Goal: Navigation & Orientation: Find specific page/section

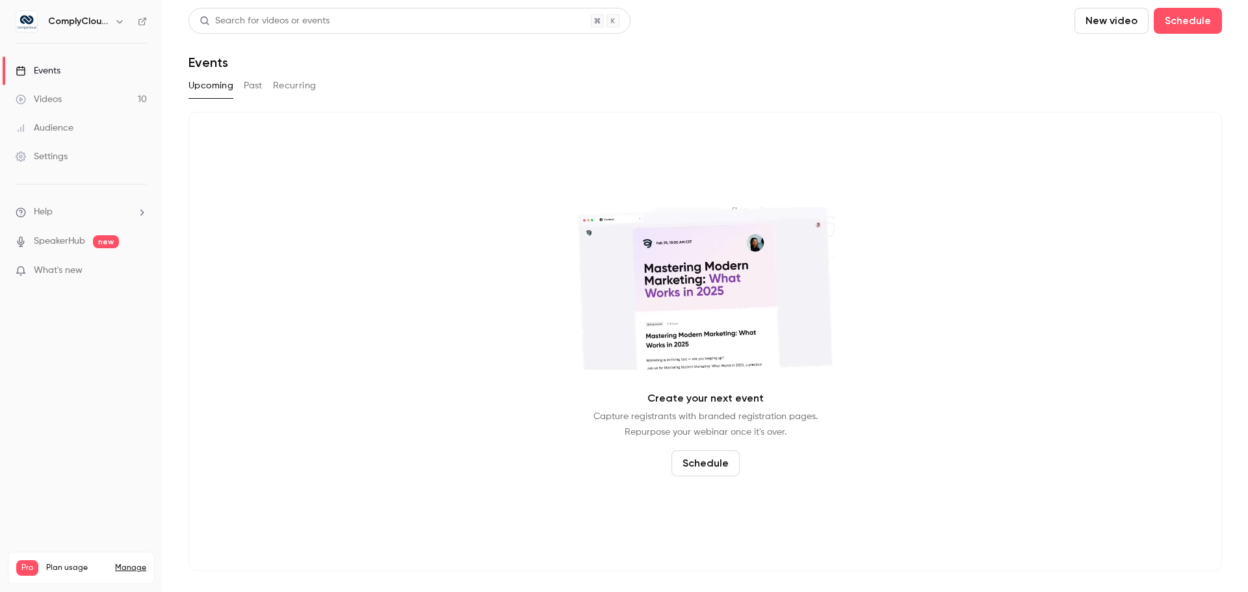
click at [225, 84] on button "Upcoming" at bounding box center [210, 85] width 45 height 21
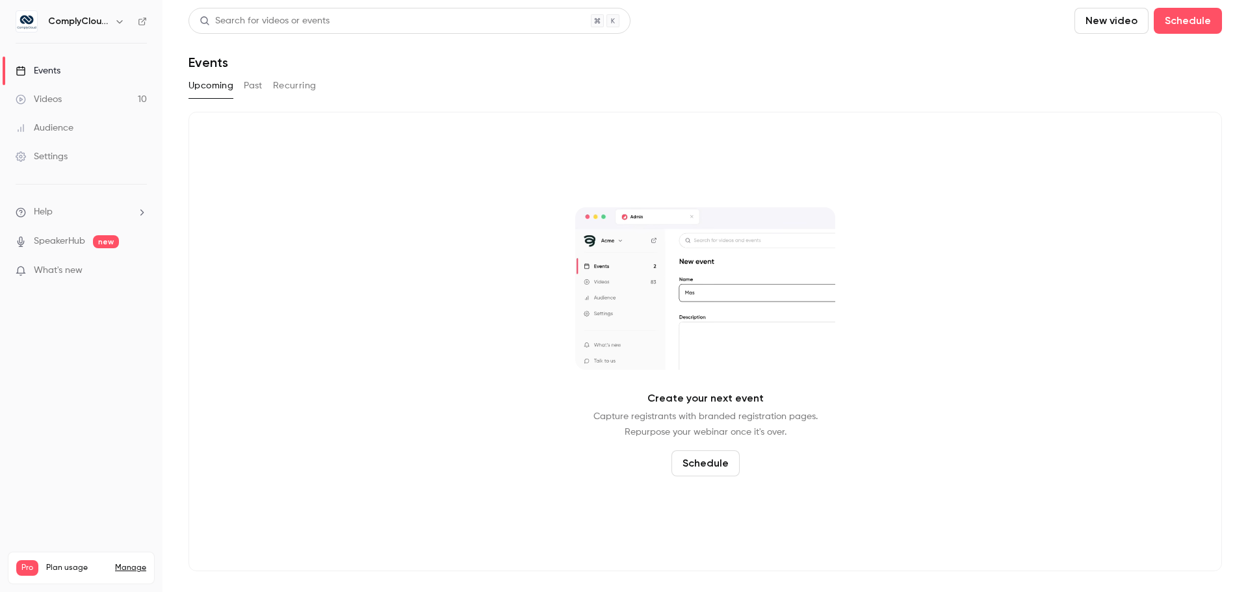
click at [45, 59] on link "Events" at bounding box center [81, 71] width 162 height 29
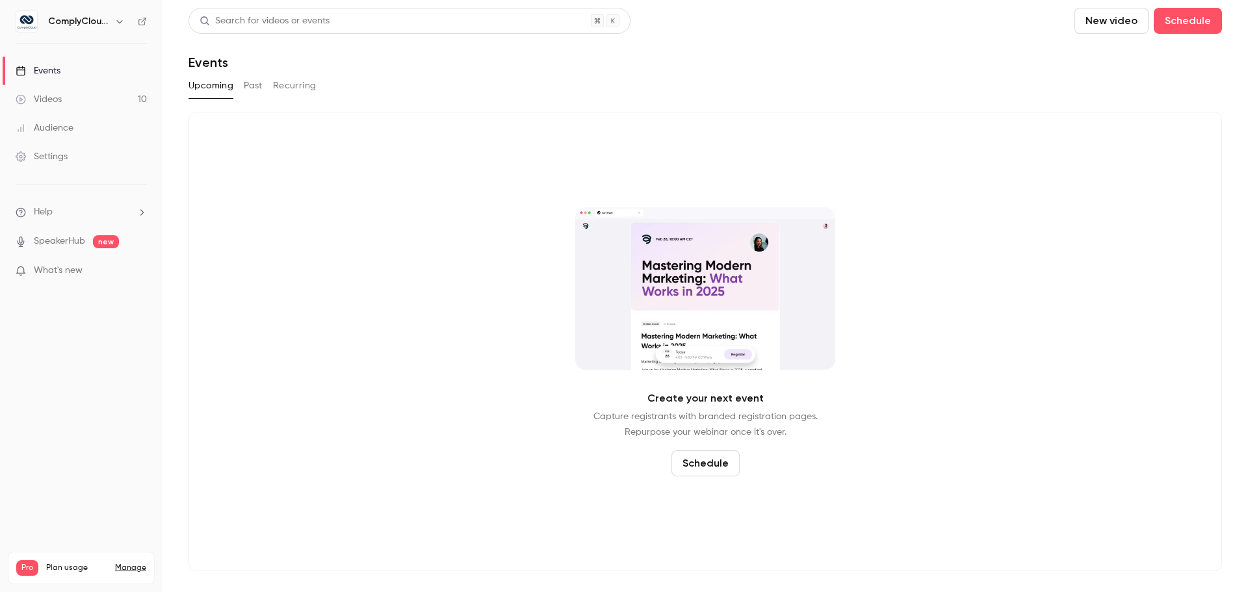
click at [45, 60] on link "Events" at bounding box center [81, 71] width 162 height 29
click at [112, 26] on button "button" at bounding box center [120, 22] width 16 height 16
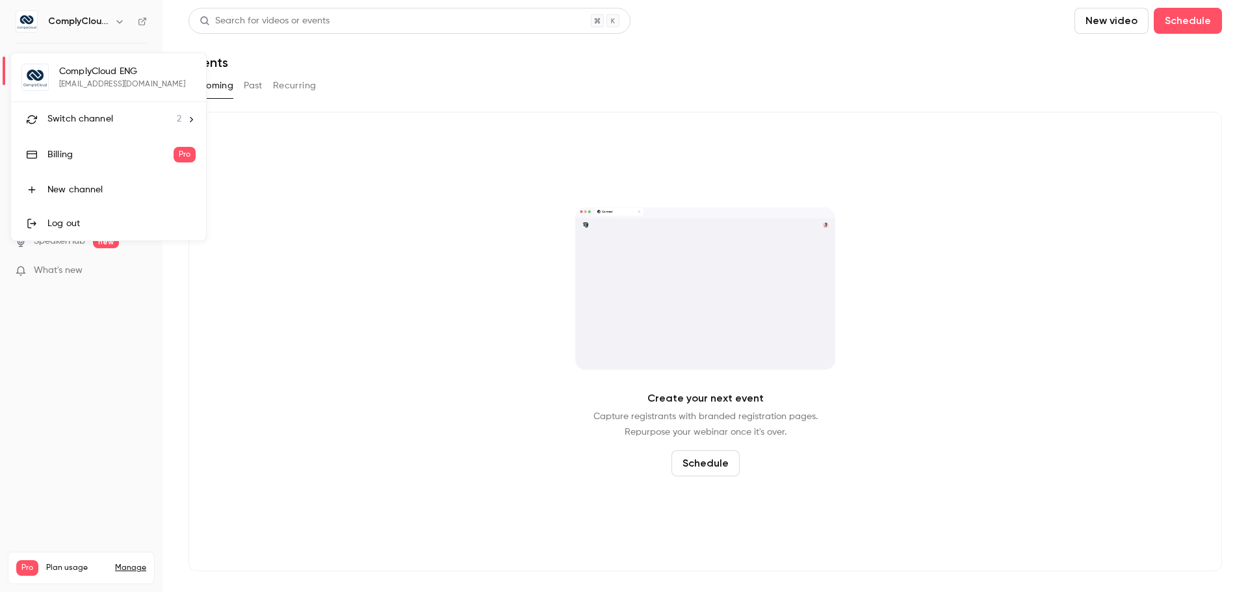
click at [181, 118] on li "Switch channel 2" at bounding box center [108, 119] width 195 height 34
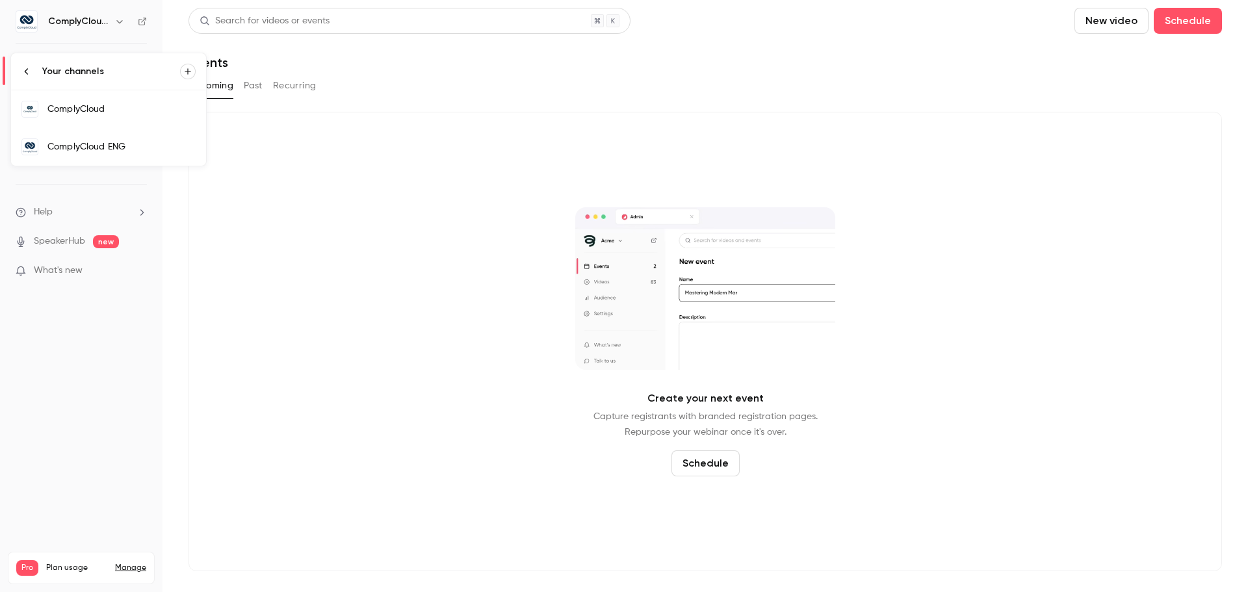
click at [175, 118] on link "ComplyCloud" at bounding box center [108, 109] width 195 height 38
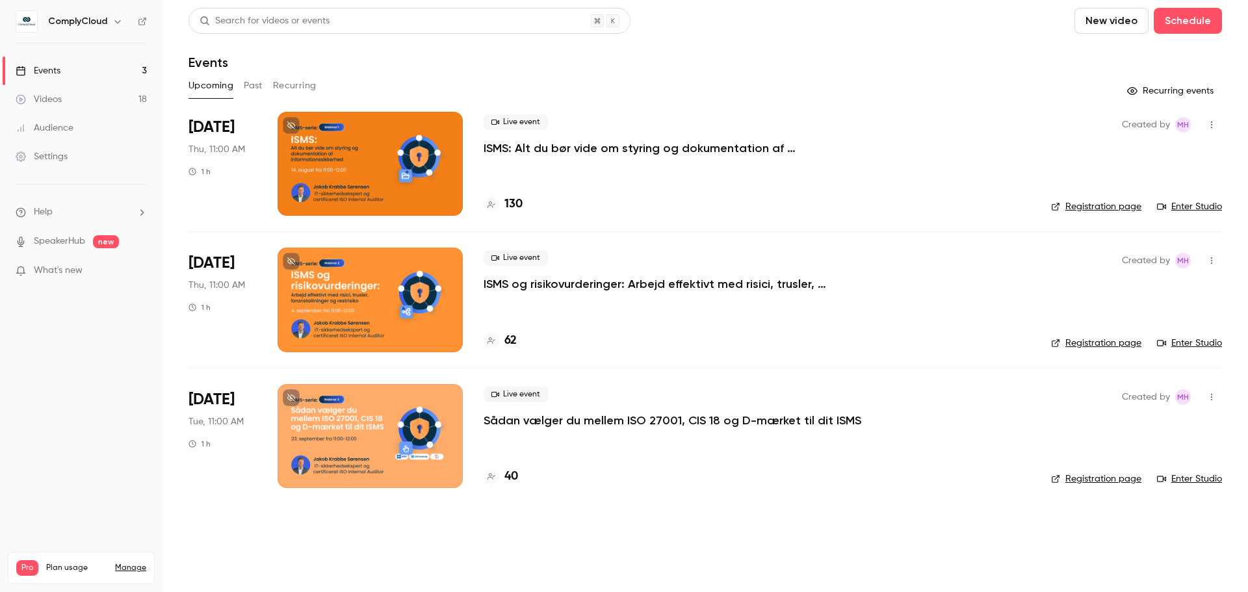
click at [429, 148] on div at bounding box center [369, 164] width 185 height 104
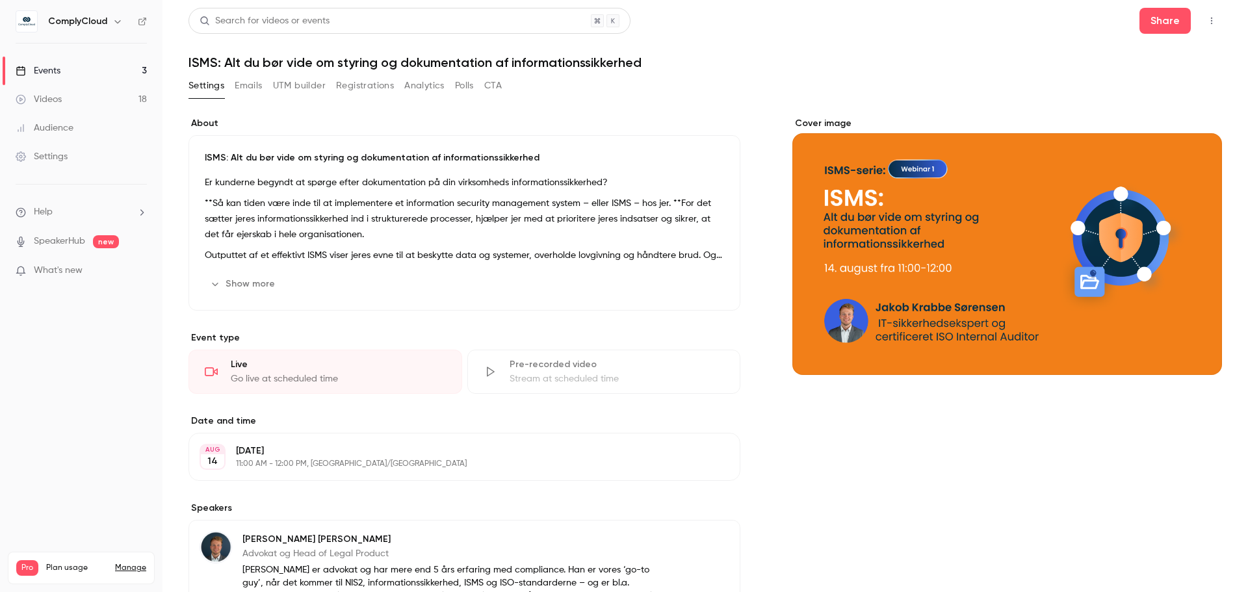
click at [1206, 19] on icon "button" at bounding box center [1211, 20] width 10 height 9
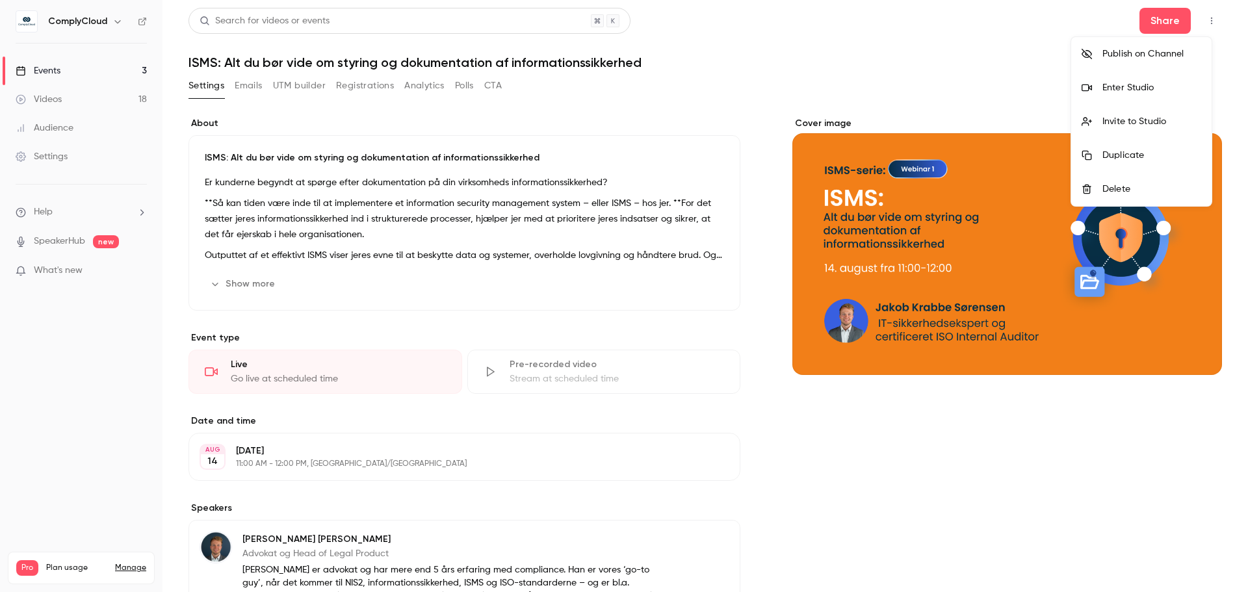
click at [1187, 73] on li "Enter Studio" at bounding box center [1141, 88] width 140 height 34
